Goal: Task Accomplishment & Management: Complete application form

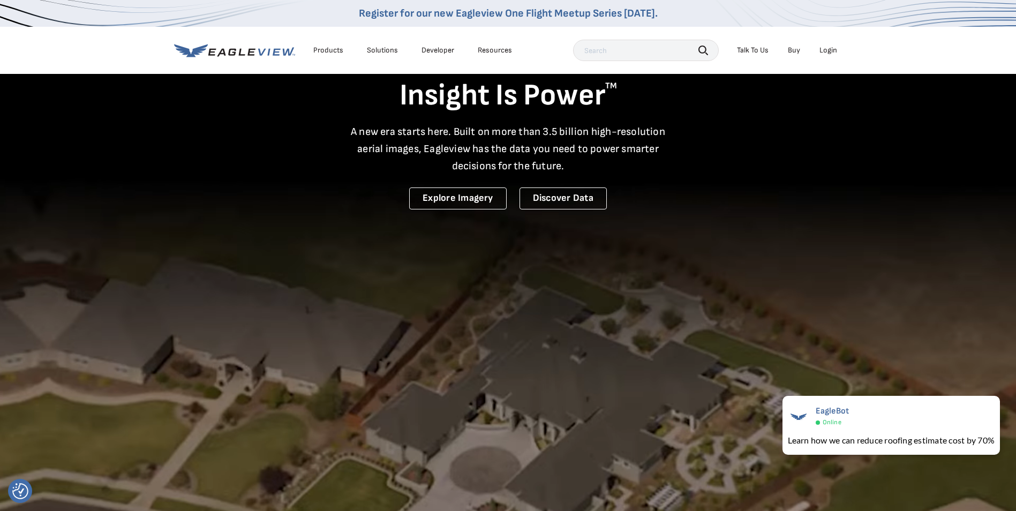
scroll to position [107, 0]
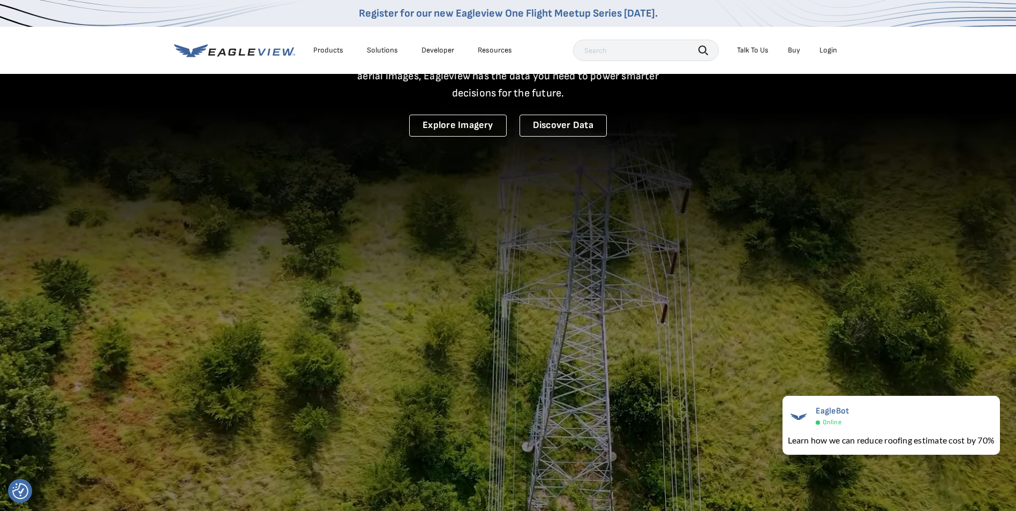
click at [827, 52] on div "Login" at bounding box center [828, 51] width 18 height 10
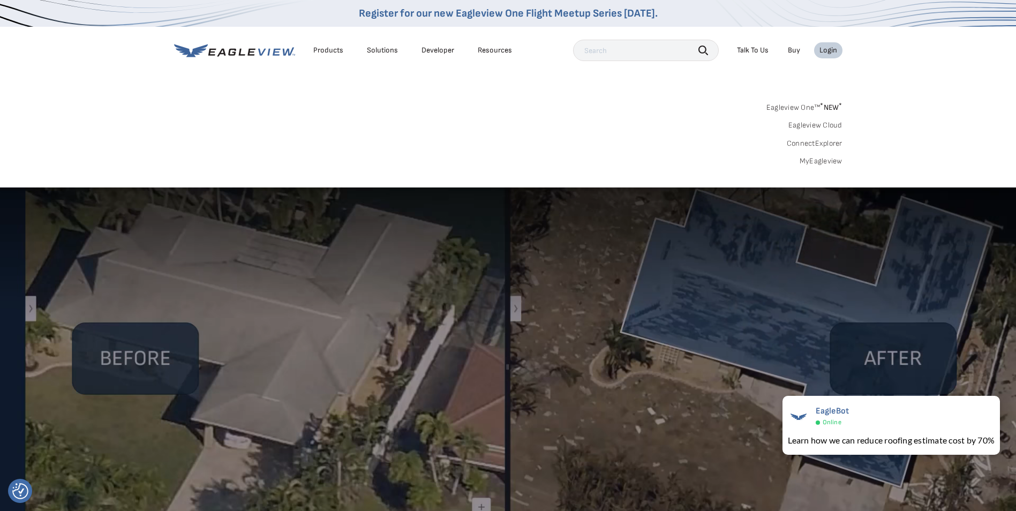
click at [813, 106] on link "Eagleview One™ * NEW *" at bounding box center [804, 106] width 76 height 12
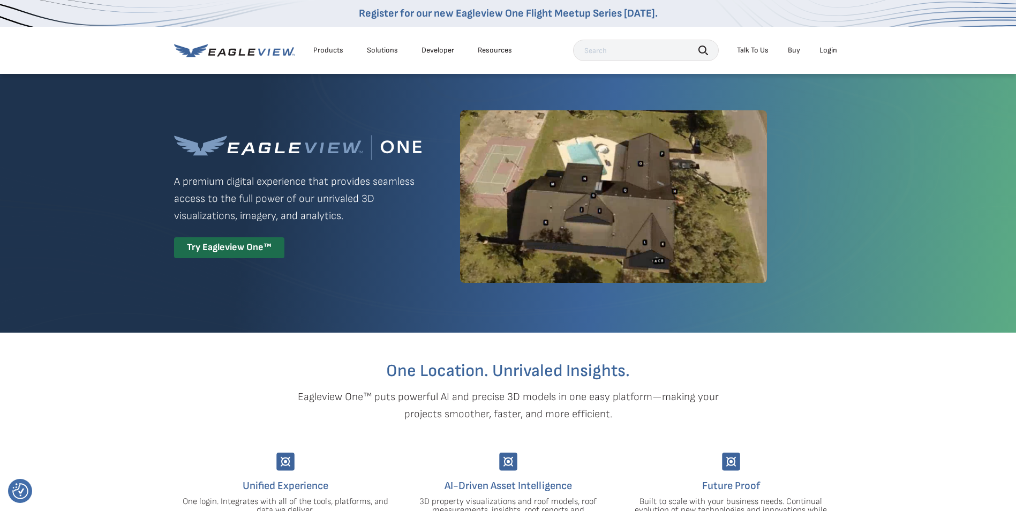
click at [834, 51] on div "Login" at bounding box center [828, 51] width 18 height 10
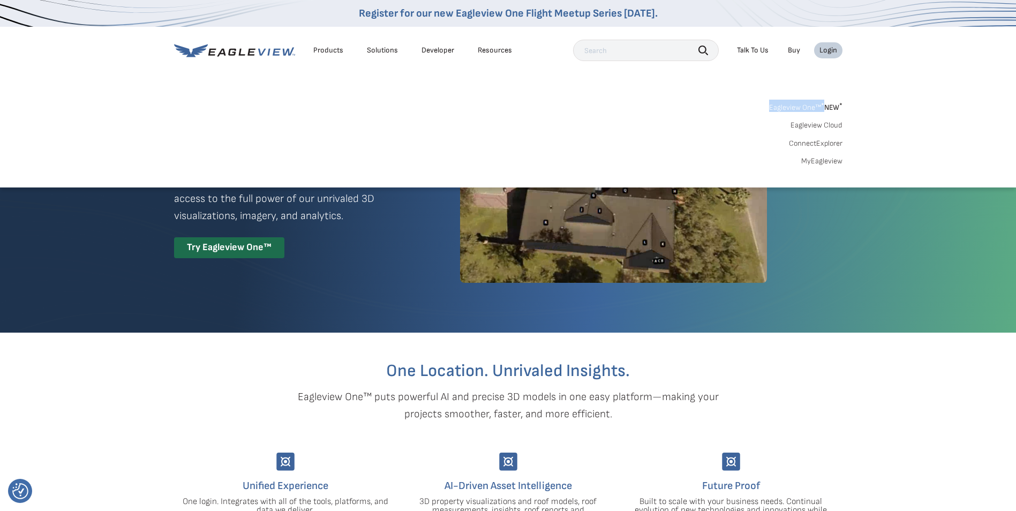
click at [813, 146] on nav "Register for our new Eagleview One Flight Meetup Series today. Products Solutio…" at bounding box center [508, 93] width 1016 height 187
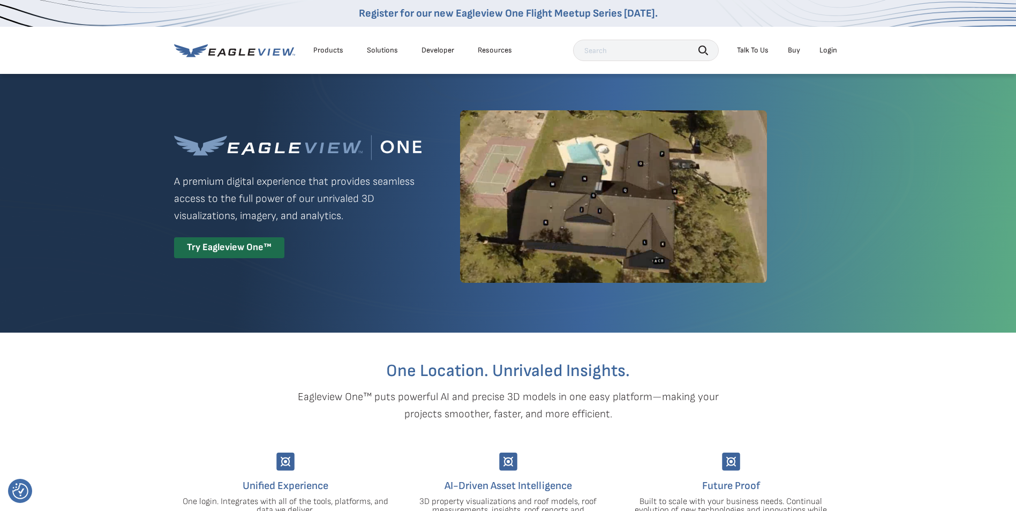
drag, startPoint x: 813, startPoint y: 146, endPoint x: 783, endPoint y: 36, distance: 114.2
click at [782, 36] on div "Products Solutions Developer Resources Search Talk To Us Buy Login" at bounding box center [508, 50] width 668 height 47
click at [830, 53] on div "Login" at bounding box center [828, 51] width 18 height 10
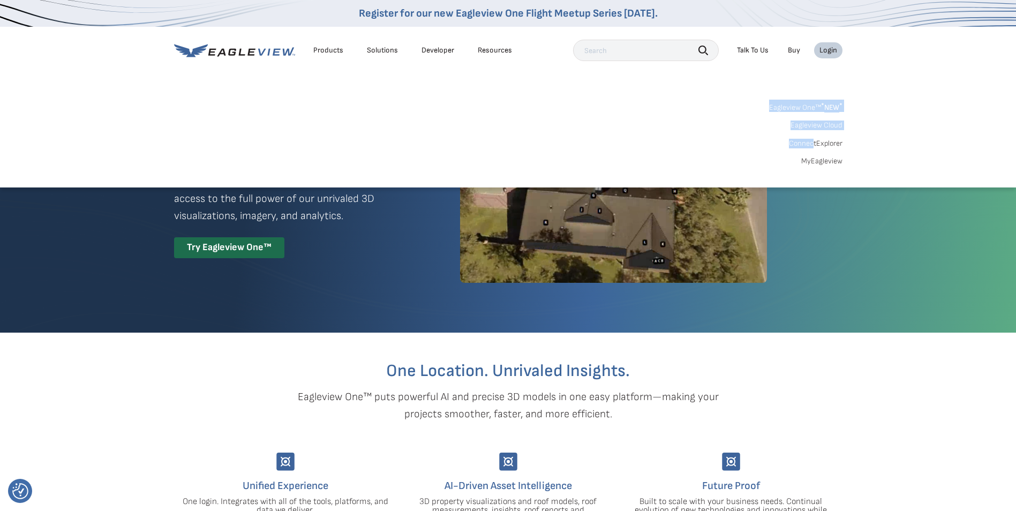
click at [816, 162] on link "MyEagleview" at bounding box center [821, 161] width 41 height 10
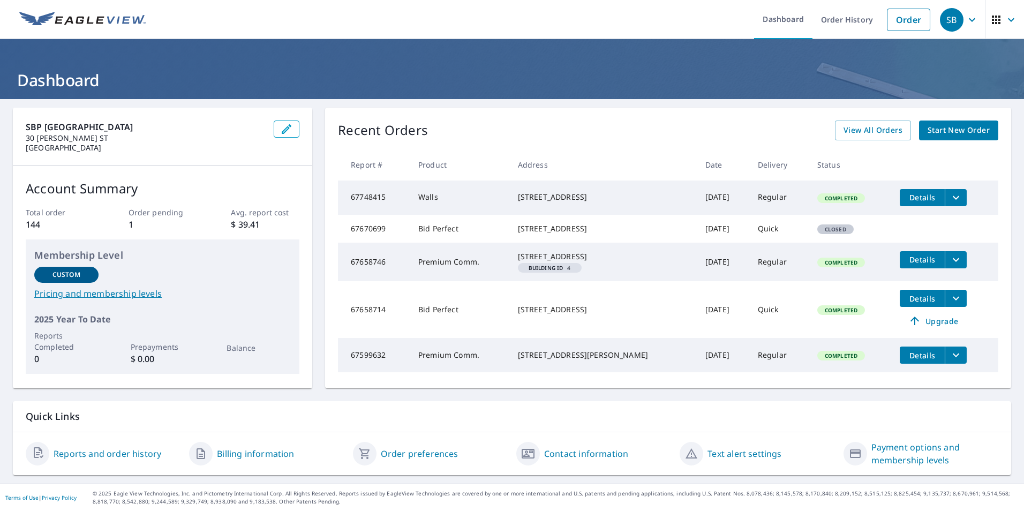
click at [973, 129] on span "Start New Order" at bounding box center [959, 130] width 62 height 13
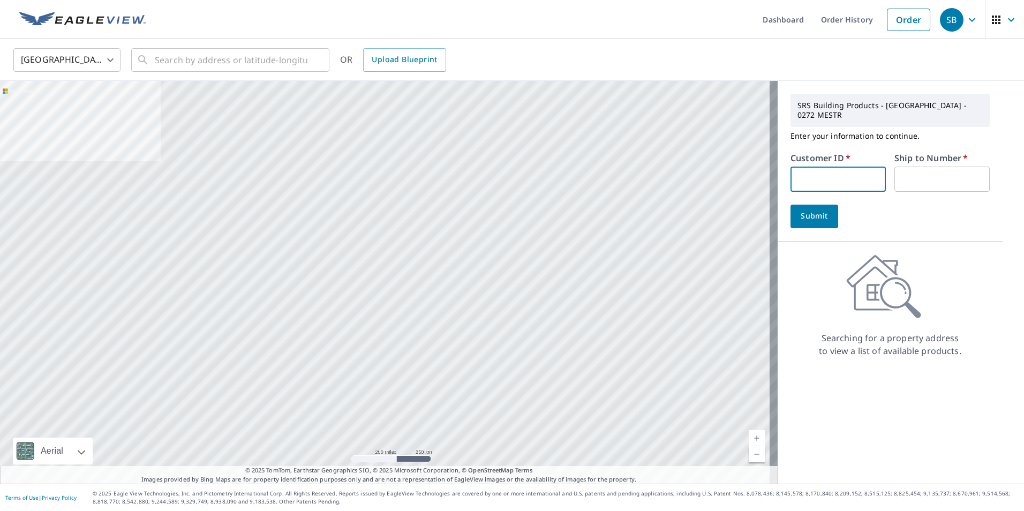
click at [823, 174] on input "text" at bounding box center [837, 179] width 95 height 25
type input "s030046"
click at [949, 176] on input "text" at bounding box center [941, 179] width 95 height 25
type input "1"
click at [790, 205] on button "Submit" at bounding box center [814, 217] width 48 height 24
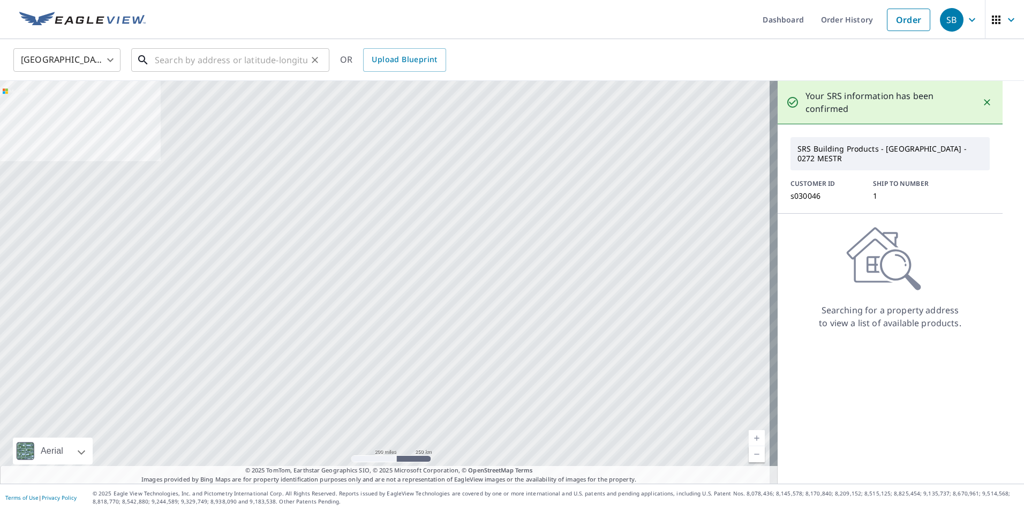
click at [190, 59] on input "text" at bounding box center [231, 60] width 153 height 30
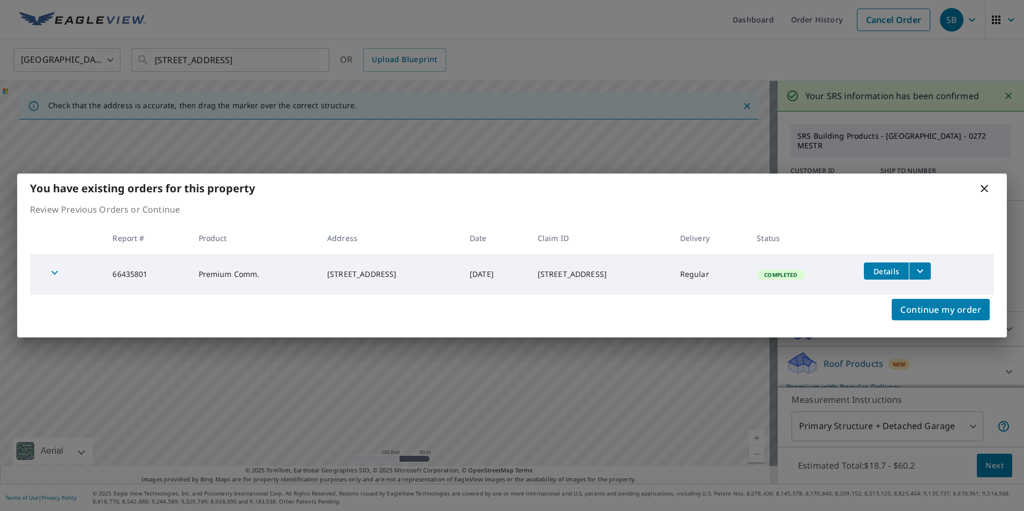
click at [979, 185] on icon at bounding box center [984, 188] width 13 height 13
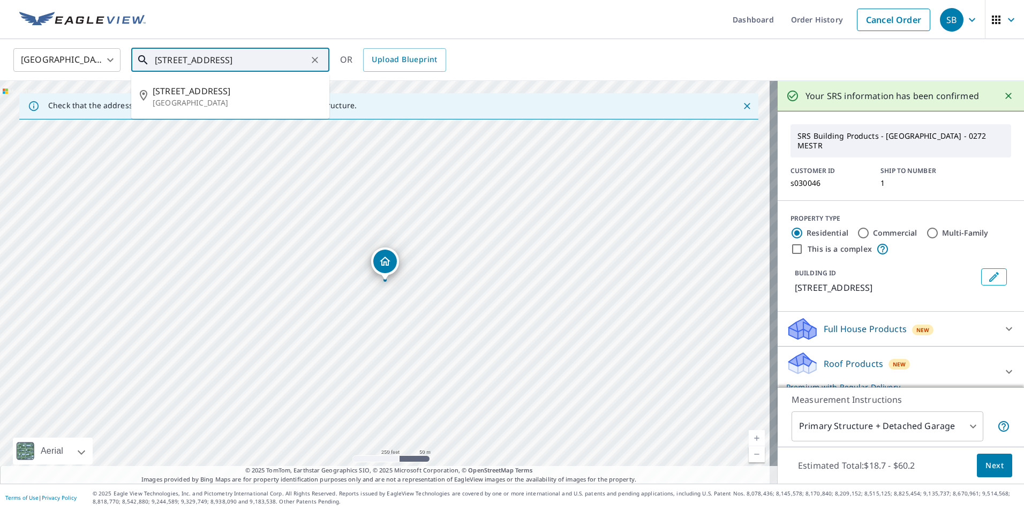
click at [169, 64] on input "385 PLEASANT STREET NEW BRIATAIN CT" at bounding box center [231, 60] width 153 height 30
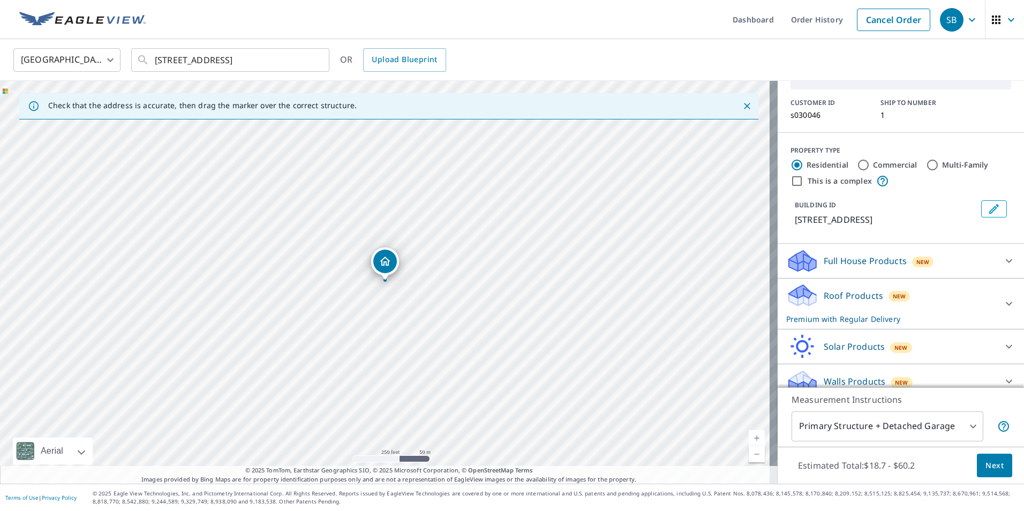
scroll to position [70, 0]
click at [293, 62] on input "38 PLEASANT STREET NEW BRIATAIN CT" at bounding box center [231, 60] width 153 height 30
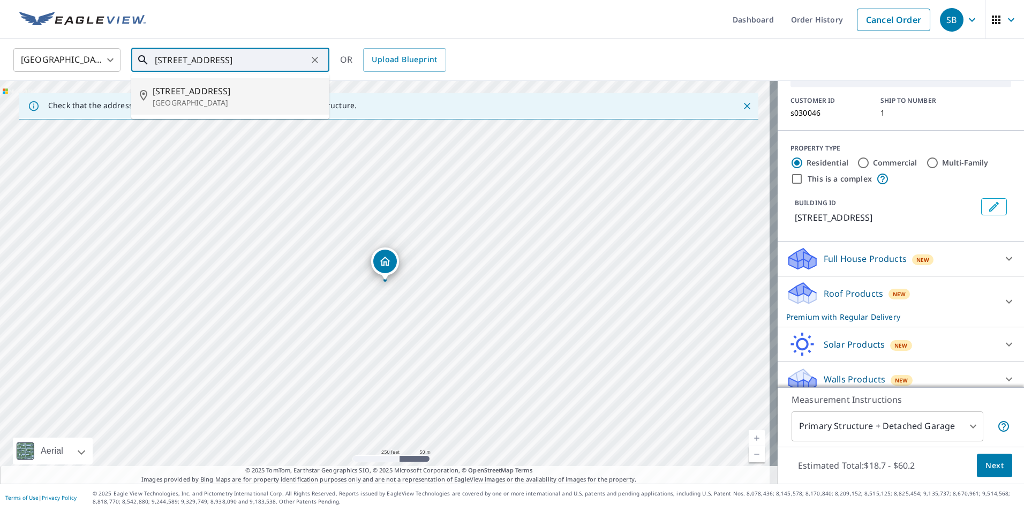
click at [208, 93] on span "38 Pleasant St" at bounding box center [237, 91] width 168 height 13
type input "38 Pleasant St New Britain, CT 06051"
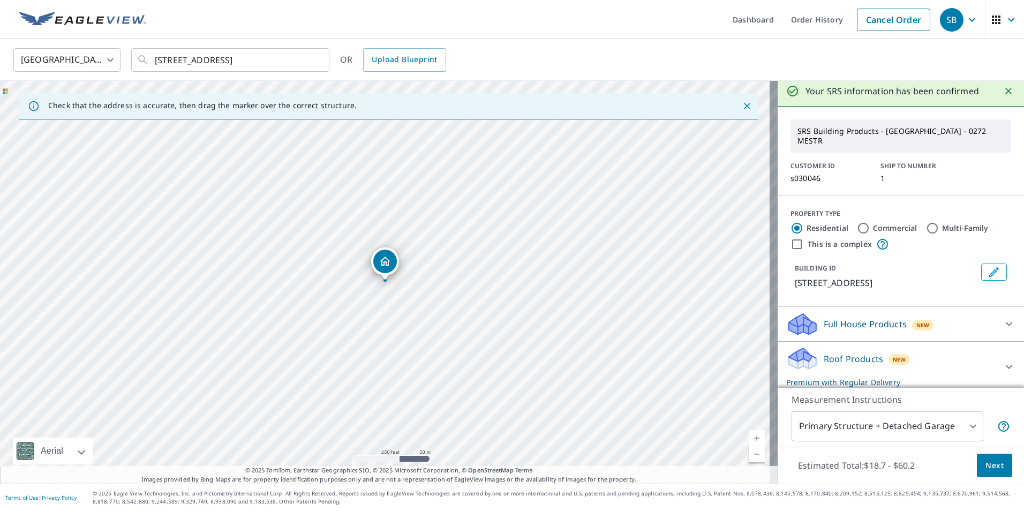
scroll to position [0, 0]
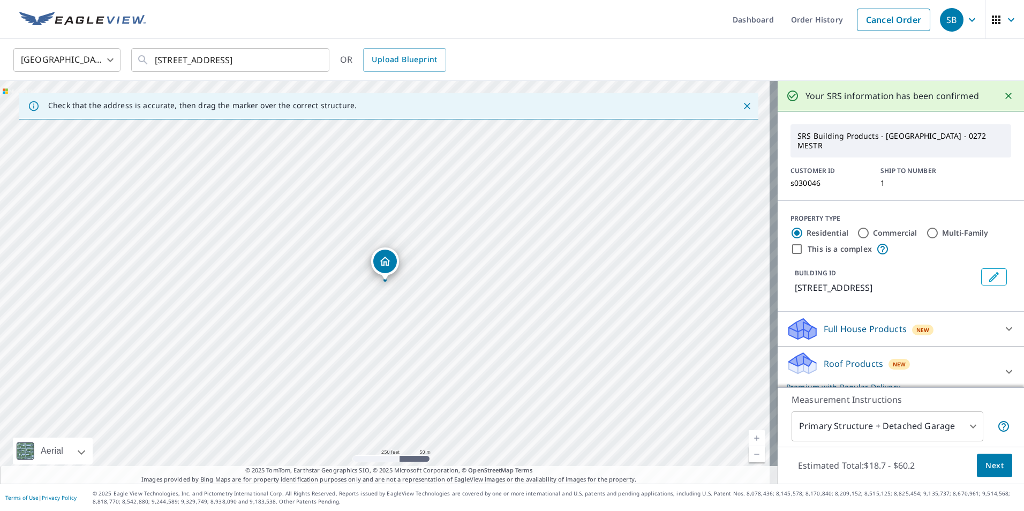
click at [382, 264] on icon "Dropped pin, building 1, Residential property, 38 Pleasant St New Britain, CT 0…" at bounding box center [385, 261] width 13 height 13
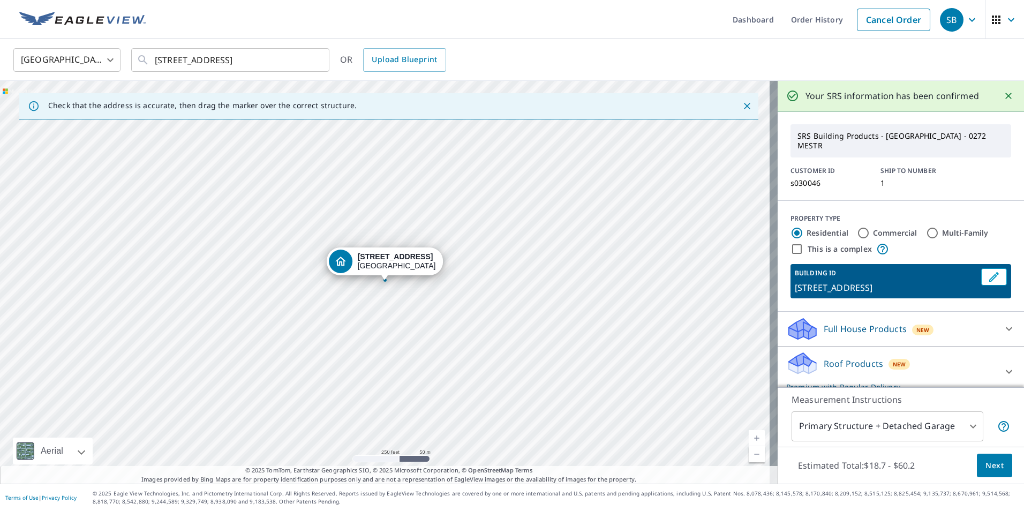
click at [382, 264] on div "38 Pleasant St New Britain, CT 06051" at bounding box center [397, 261] width 78 height 18
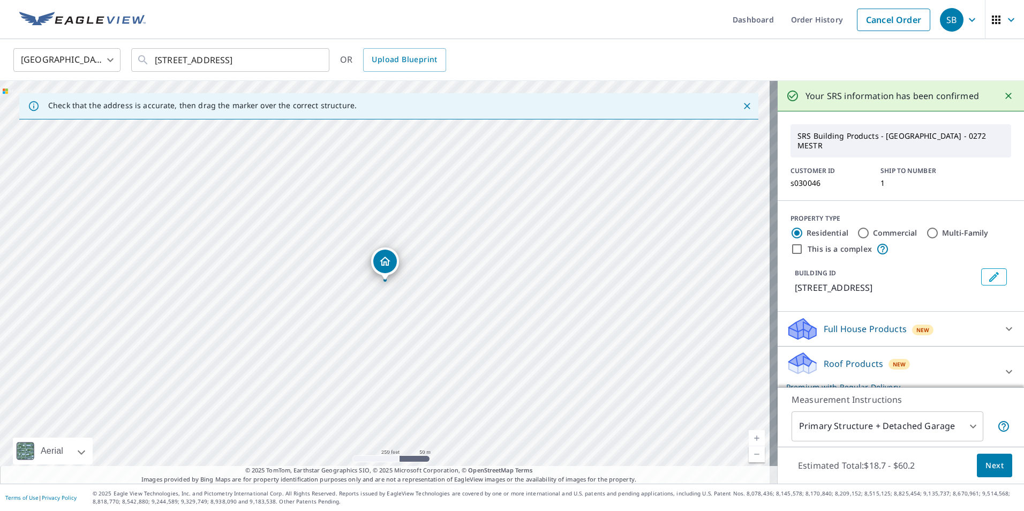
click at [486, 61] on div "United States US ​ 38 Pleasant St New Britain, CT 06051 ​ OR Upload Blueprint" at bounding box center [508, 59] width 1006 height 25
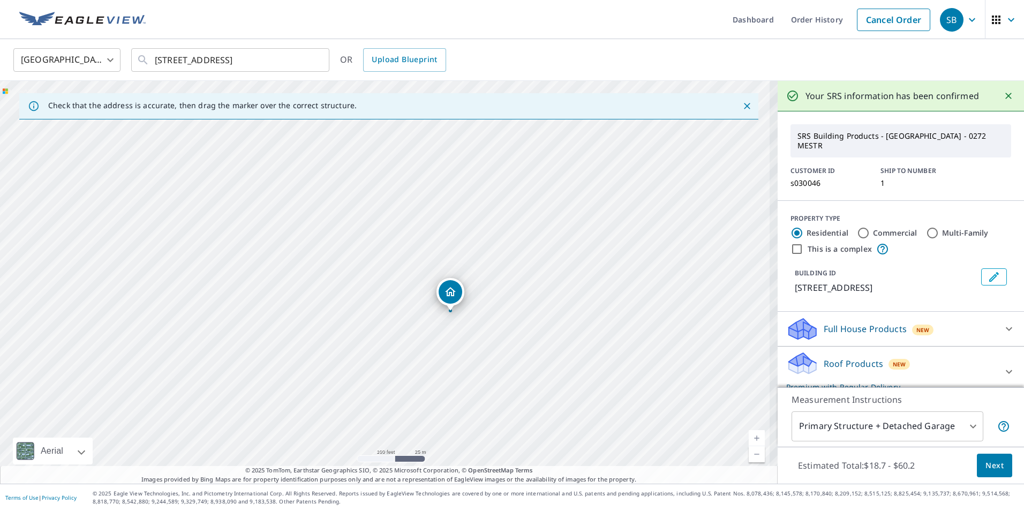
drag, startPoint x: 475, startPoint y: 318, endPoint x: 599, endPoint y: 315, distance: 124.3
click at [599, 315] on div "38 Pleasant St New Britain, CT 06051" at bounding box center [389, 282] width 778 height 403
